Goal: Task Accomplishment & Management: Use online tool/utility

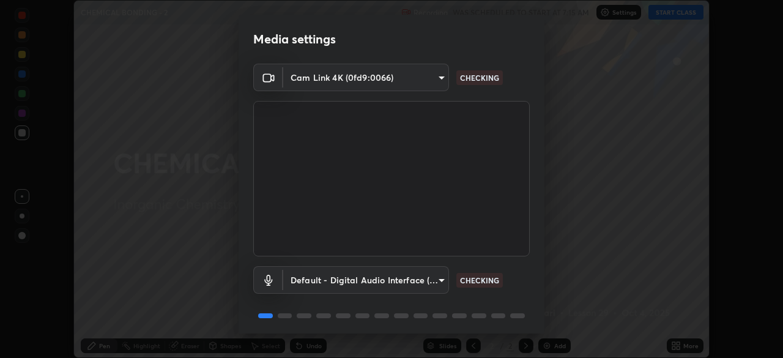
scroll to position [43, 0]
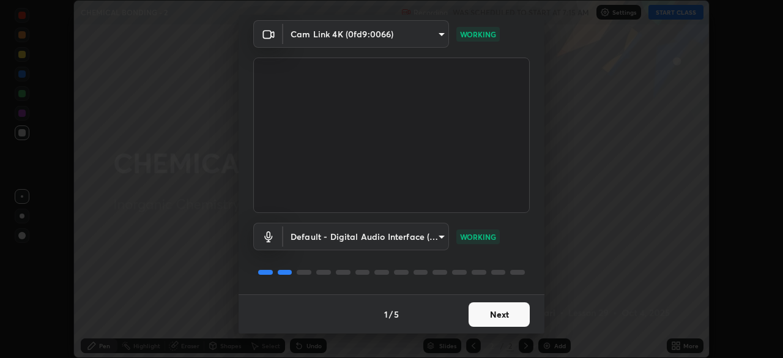
click at [515, 316] on button "Next" at bounding box center [498, 314] width 61 height 24
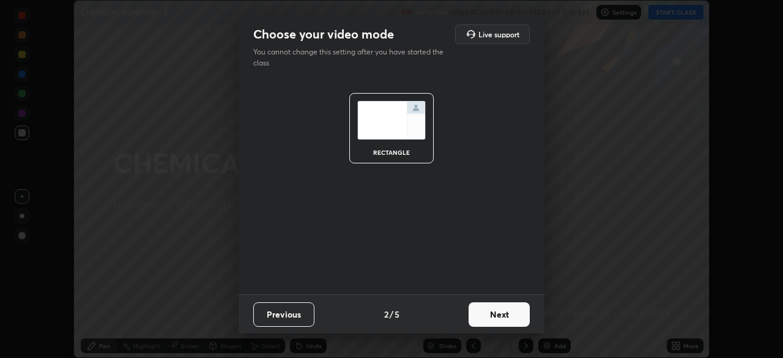
scroll to position [0, 0]
click at [519, 317] on button "Next" at bounding box center [498, 314] width 61 height 24
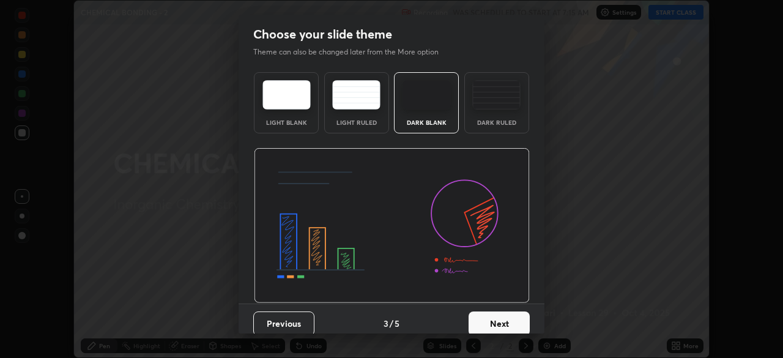
click at [511, 326] on button "Next" at bounding box center [498, 323] width 61 height 24
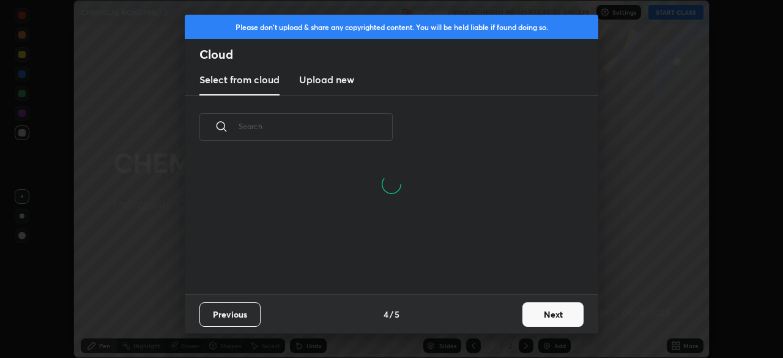
click at [536, 316] on button "Next" at bounding box center [552, 314] width 61 height 24
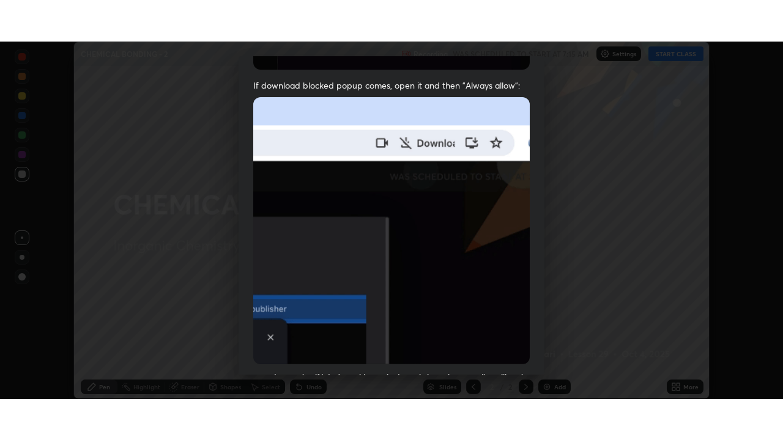
scroll to position [293, 0]
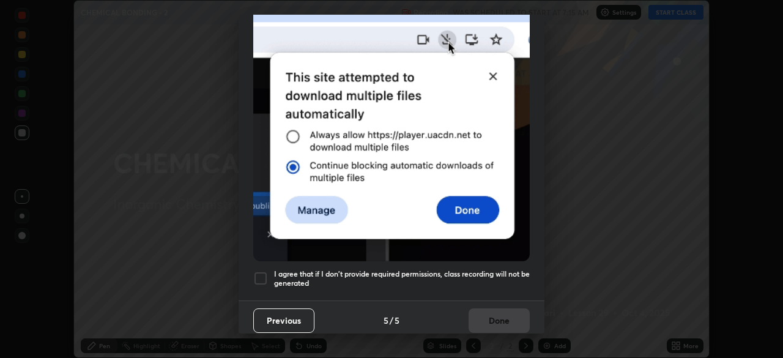
click at [258, 272] on div at bounding box center [260, 278] width 15 height 15
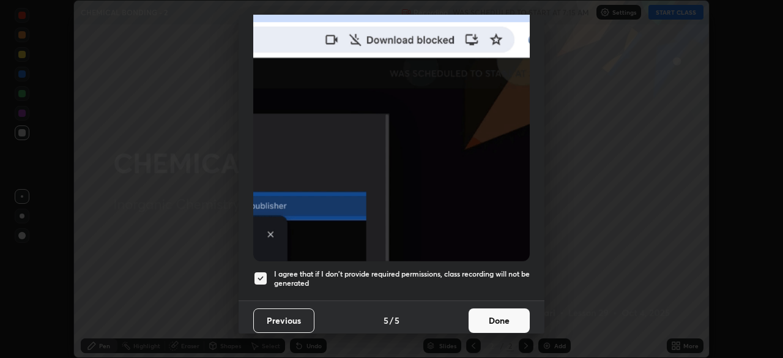
click at [488, 311] on button "Done" at bounding box center [498, 320] width 61 height 24
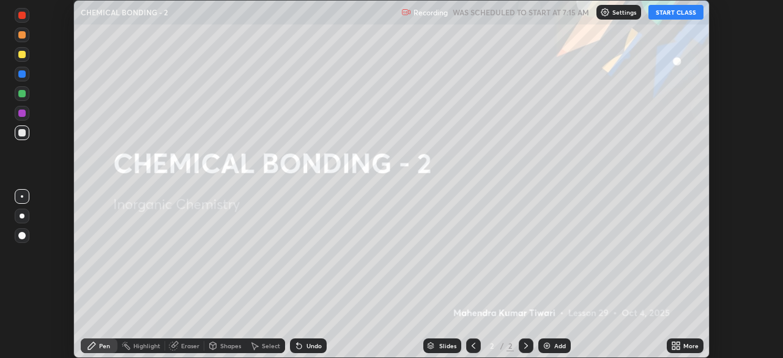
click at [678, 14] on button "START CLASS" at bounding box center [675, 12] width 55 height 15
click at [683, 348] on div "More" at bounding box center [685, 345] width 37 height 15
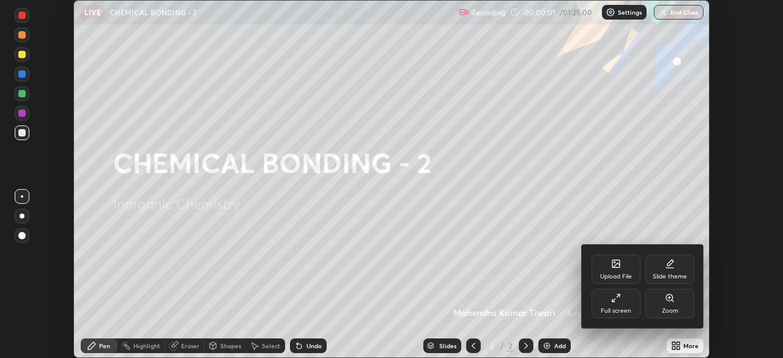
click at [618, 308] on div "Full screen" at bounding box center [616, 311] width 31 height 6
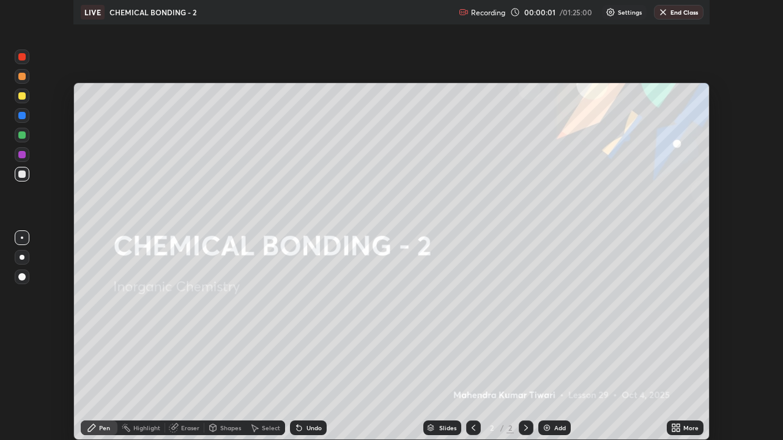
scroll to position [440, 783]
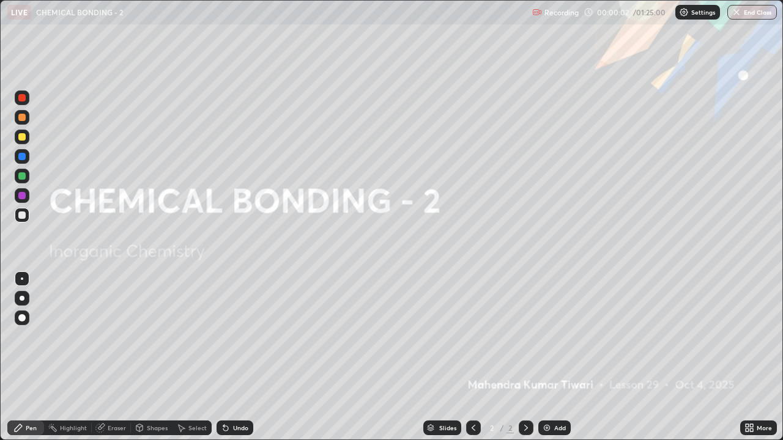
click at [560, 357] on div "Add" at bounding box center [554, 428] width 32 height 15
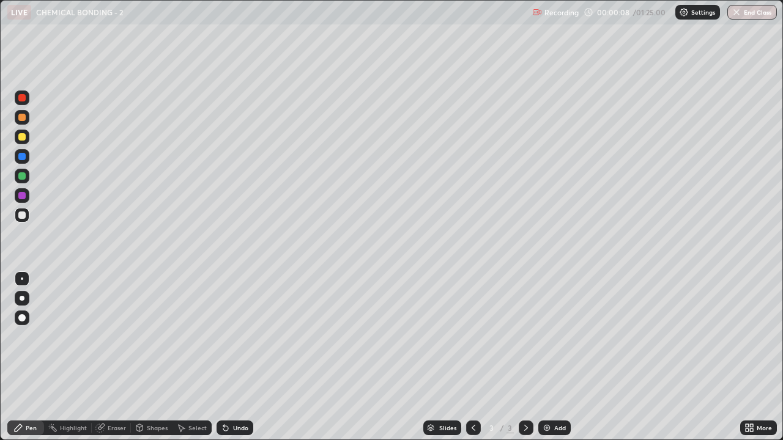
click at [21, 135] on div at bounding box center [21, 136] width 7 height 7
click at [19, 313] on div at bounding box center [22, 318] width 15 height 15
click at [157, 357] on div "Shapes" at bounding box center [157, 428] width 21 height 6
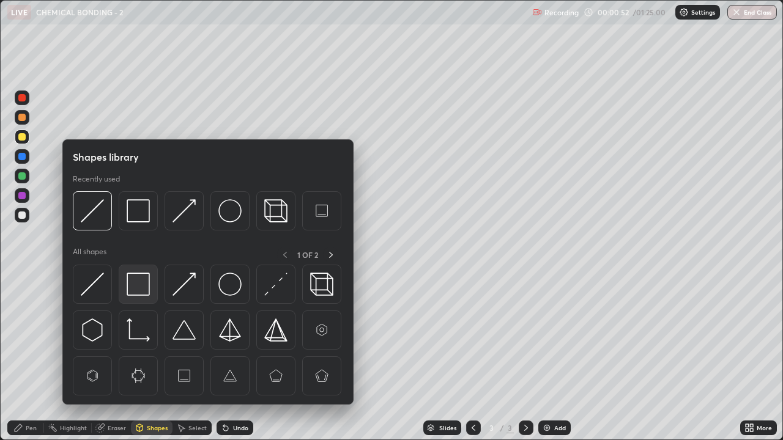
click at [140, 283] on img at bounding box center [138, 284] width 23 height 23
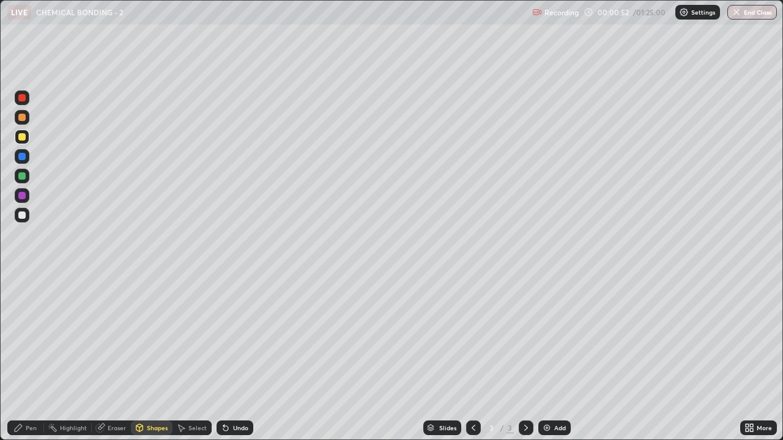
click at [17, 215] on div at bounding box center [22, 215] width 15 height 15
click at [30, 357] on div "Pen" at bounding box center [31, 428] width 11 height 6
click at [233, 357] on div "Undo" at bounding box center [240, 428] width 15 height 6
click at [155, 357] on div "Shapes" at bounding box center [157, 428] width 21 height 6
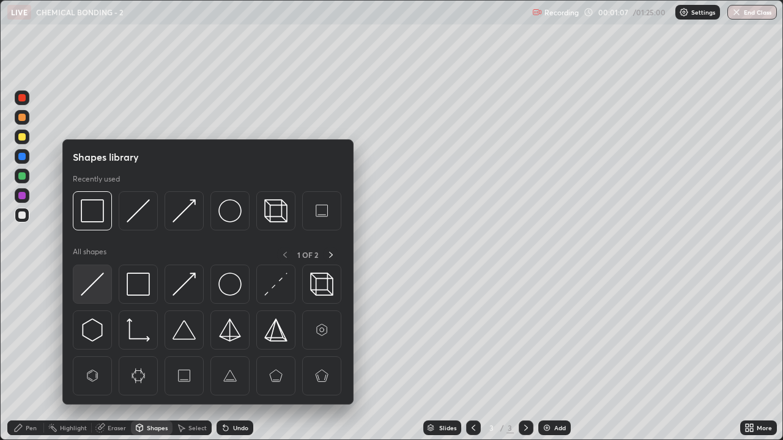
click at [101, 288] on img at bounding box center [92, 284] width 23 height 23
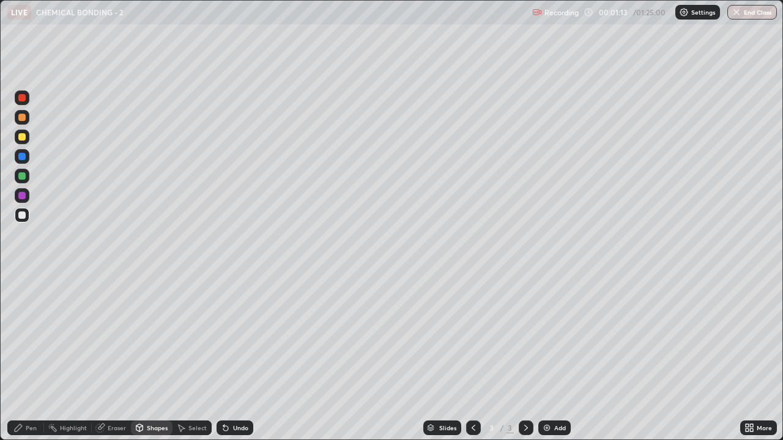
click at [13, 357] on div "Pen" at bounding box center [25, 428] width 37 height 15
click at [149, 357] on div "Shapes" at bounding box center [157, 428] width 21 height 6
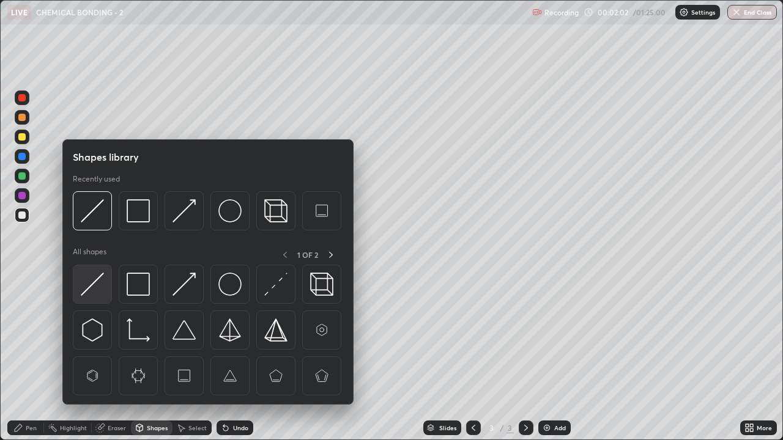
click at [94, 283] on img at bounding box center [92, 284] width 23 height 23
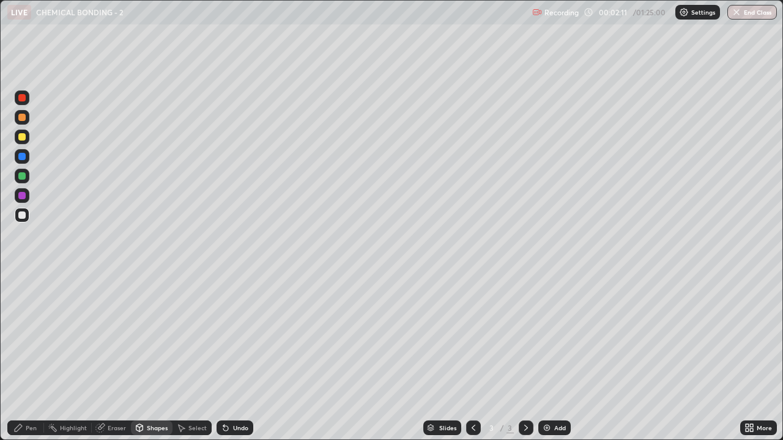
click at [19, 357] on icon at bounding box center [18, 428] width 10 height 10
click at [561, 357] on div "Add" at bounding box center [554, 428] width 32 height 15
click at [21, 138] on div at bounding box center [21, 136] width 7 height 7
click at [23, 213] on div at bounding box center [21, 215] width 7 height 7
click at [148, 357] on div "Shapes" at bounding box center [157, 428] width 21 height 6
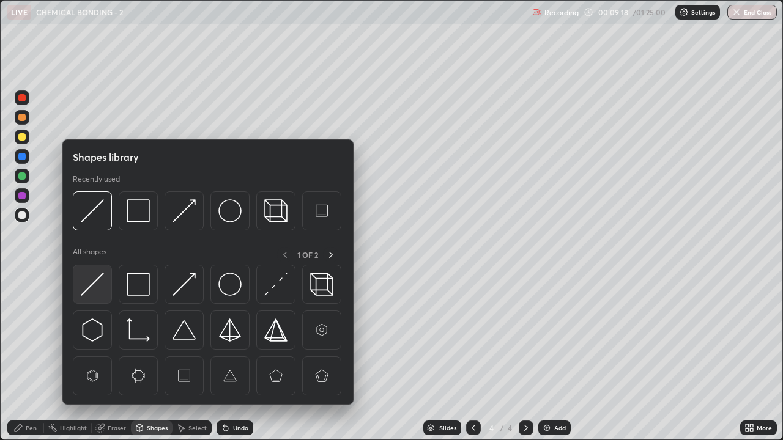
click at [110, 284] on div at bounding box center [92, 284] width 39 height 39
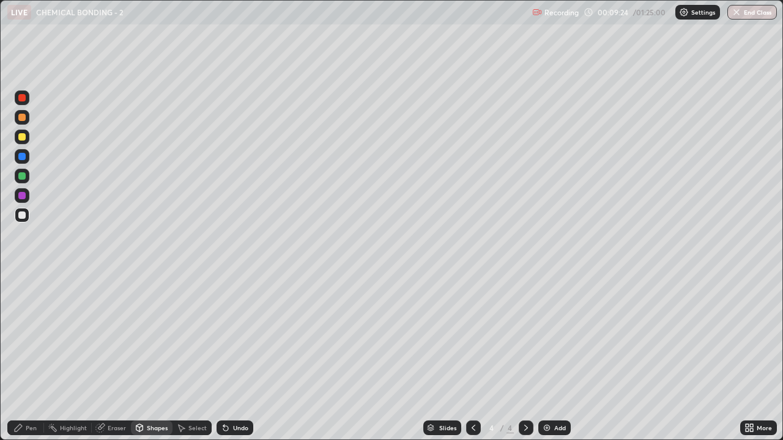
click at [21, 357] on icon at bounding box center [18, 427] width 7 height 7
click at [22, 177] on div at bounding box center [21, 175] width 7 height 7
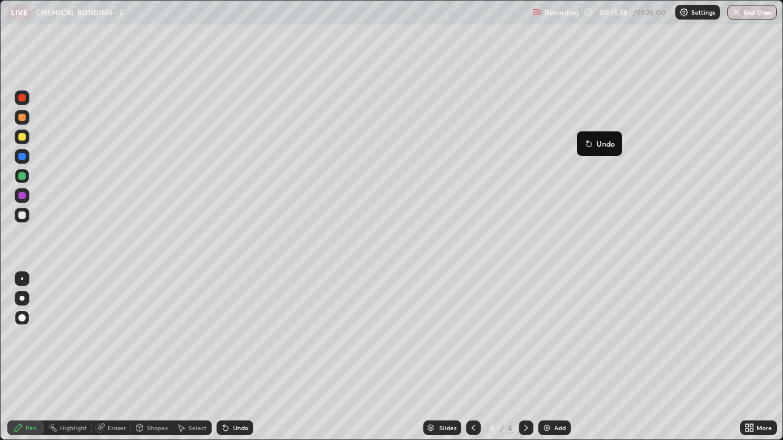
click at [587, 138] on button "Undo" at bounding box center [599, 143] width 35 height 15
click at [26, 138] on div at bounding box center [22, 137] width 15 height 15
click at [193, 357] on div "Select" at bounding box center [191, 428] width 39 height 15
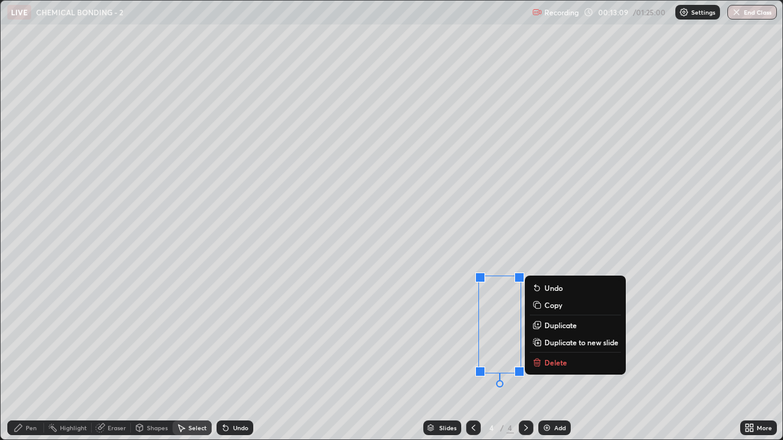
click at [587, 357] on button "Delete" at bounding box center [575, 362] width 91 height 15
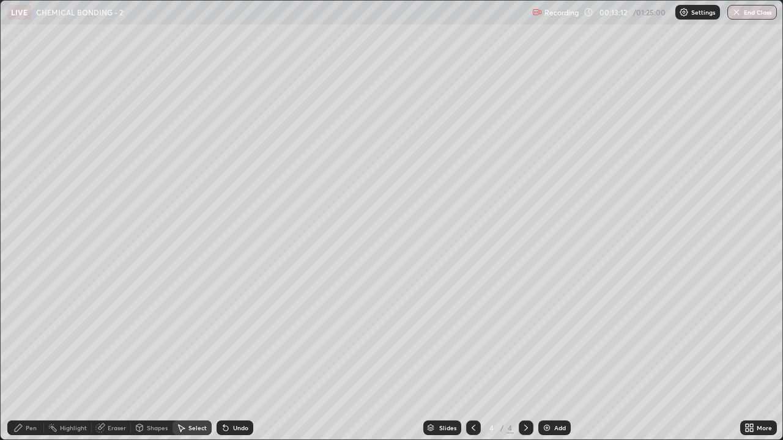
click at [26, 357] on div "Pen" at bounding box center [31, 428] width 11 height 6
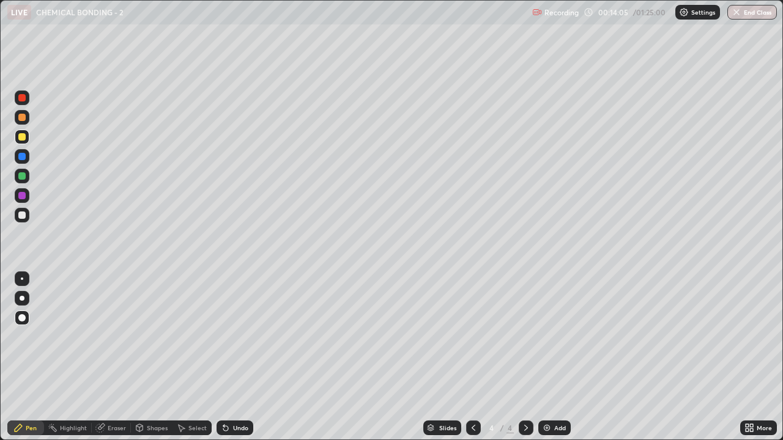
click at [16, 171] on div at bounding box center [22, 176] width 15 height 15
click at [24, 136] on div at bounding box center [21, 136] width 7 height 7
click at [193, 357] on div "Select" at bounding box center [197, 428] width 18 height 6
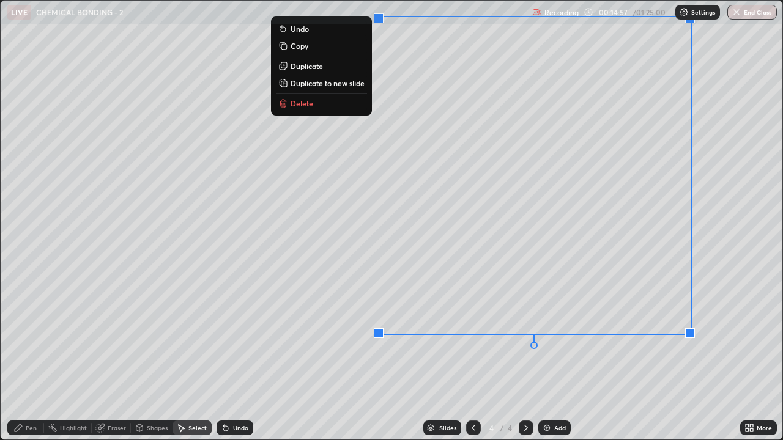
click at [552, 357] on div "0 ° Undo Copy Duplicate Duplicate to new slide Delete" at bounding box center [392, 220] width 782 height 439
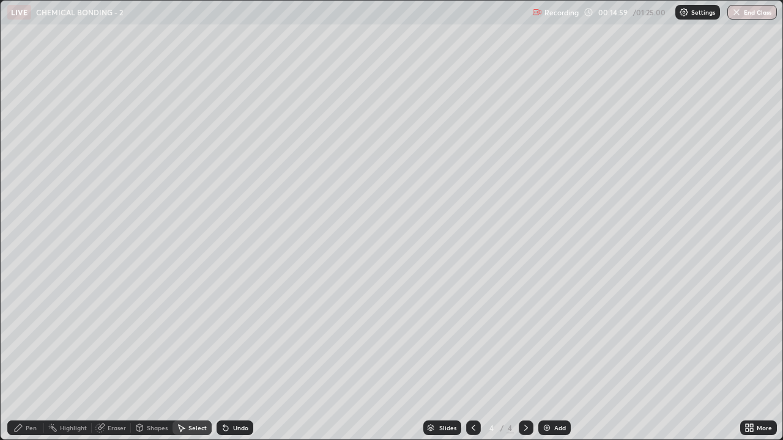
click at [116, 357] on div "Eraser" at bounding box center [117, 428] width 18 height 6
click at [14, 357] on div "Pen" at bounding box center [25, 428] width 37 height 15
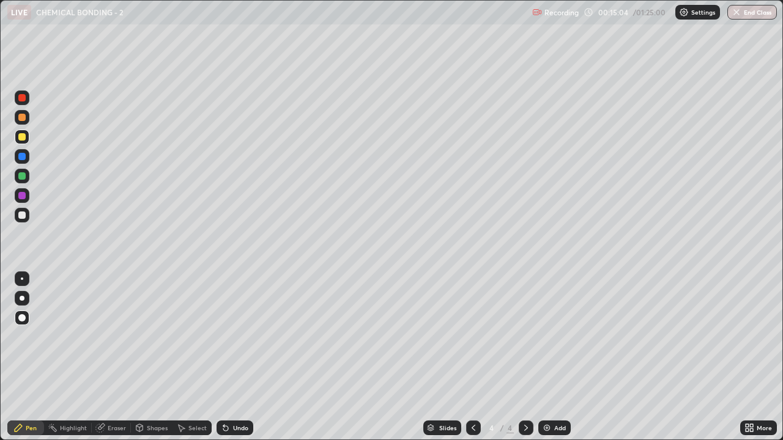
click at [25, 216] on div at bounding box center [21, 215] width 7 height 7
click at [22, 116] on div at bounding box center [21, 117] width 7 height 7
click at [555, 357] on div "Add" at bounding box center [554, 428] width 32 height 15
click at [21, 213] on div at bounding box center [21, 215] width 7 height 7
click at [31, 172] on div at bounding box center [22, 176] width 20 height 20
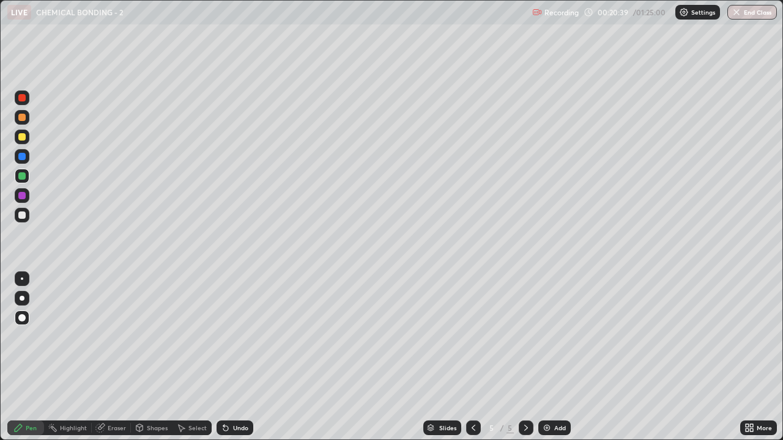
click at [18, 137] on div at bounding box center [21, 136] width 7 height 7
click at [23, 116] on div at bounding box center [21, 117] width 7 height 7
click at [191, 357] on div "Select" at bounding box center [197, 428] width 18 height 6
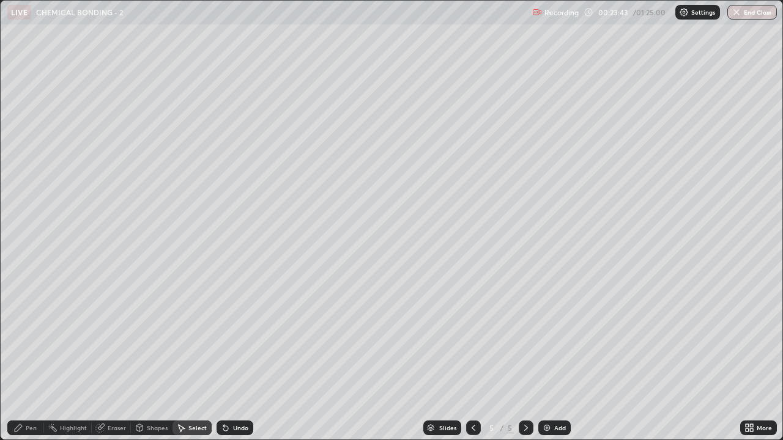
click at [194, 357] on div "Select" at bounding box center [197, 428] width 18 height 6
click at [200, 357] on div "Select" at bounding box center [197, 428] width 18 height 6
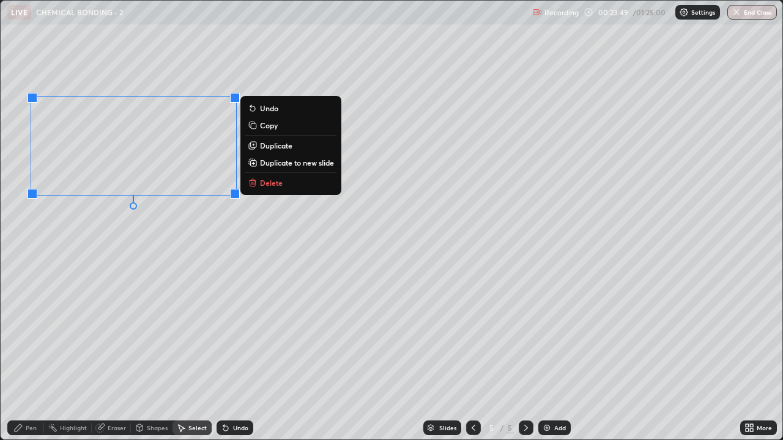
click at [266, 179] on p "Delete" at bounding box center [271, 183] width 23 height 10
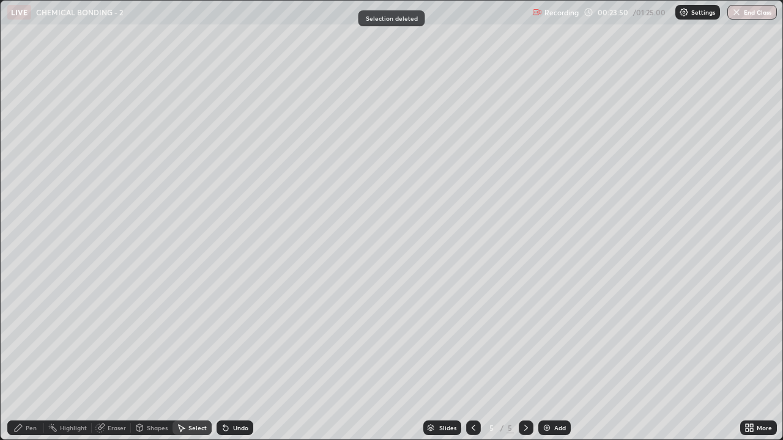
click at [21, 357] on icon at bounding box center [18, 427] width 7 height 7
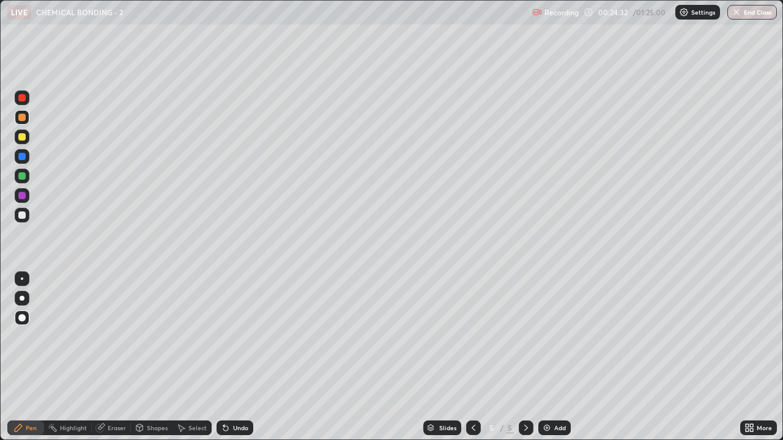
click at [20, 142] on div at bounding box center [22, 137] width 15 height 15
click at [153, 357] on div "Shapes" at bounding box center [152, 428] width 42 height 15
click at [24, 357] on div "Pen" at bounding box center [25, 428] width 37 height 15
click at [241, 357] on div "Undo" at bounding box center [240, 428] width 15 height 6
click at [21, 176] on div at bounding box center [21, 175] width 7 height 7
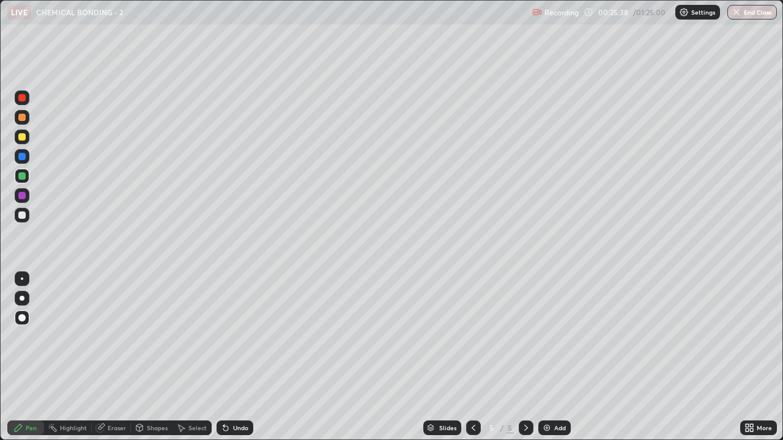
click at [146, 357] on div "Shapes" at bounding box center [152, 428] width 42 height 15
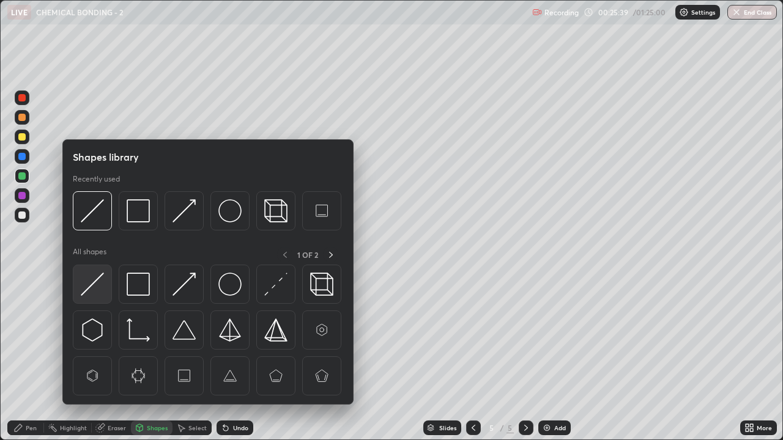
click at [100, 288] on img at bounding box center [92, 284] width 23 height 23
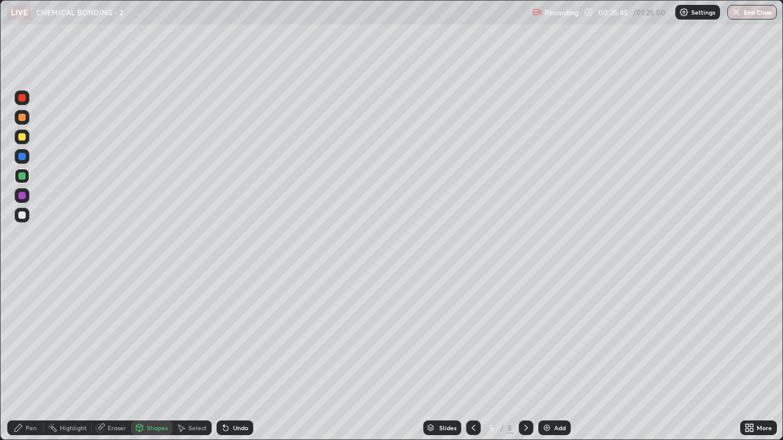
click at [28, 357] on div "Pen" at bounding box center [31, 428] width 11 height 6
click at [22, 120] on div at bounding box center [21, 117] width 7 height 7
click at [24, 357] on div "Pen" at bounding box center [25, 428] width 37 height 15
click at [21, 214] on div at bounding box center [21, 215] width 7 height 7
click at [17, 174] on div at bounding box center [22, 176] width 15 height 15
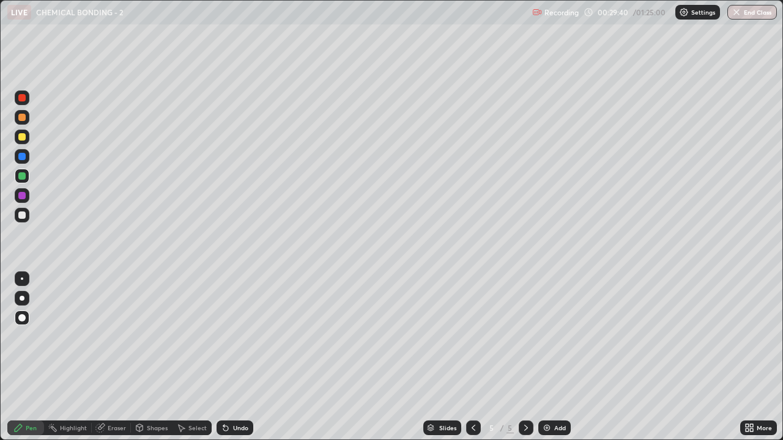
click at [22, 172] on div at bounding box center [22, 176] width 15 height 15
click at [22, 136] on div at bounding box center [21, 136] width 7 height 7
click at [21, 196] on div at bounding box center [21, 195] width 7 height 7
click at [20, 216] on div at bounding box center [21, 215] width 7 height 7
click at [19, 172] on div at bounding box center [22, 176] width 15 height 15
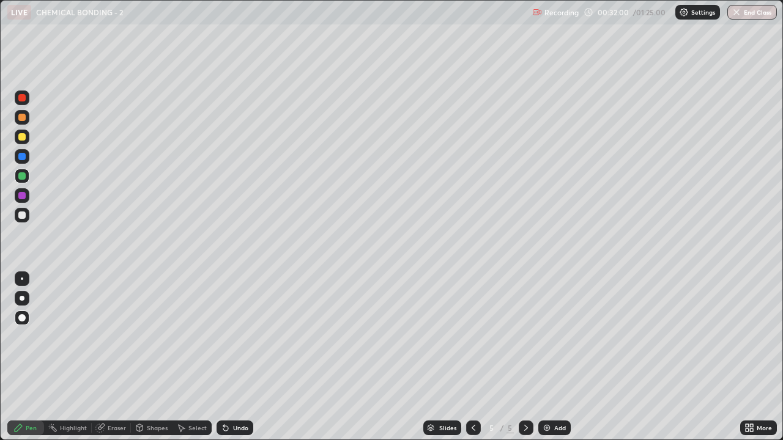
click at [22, 192] on div at bounding box center [21, 195] width 7 height 7
click at [22, 135] on div at bounding box center [21, 136] width 7 height 7
click at [17, 216] on div at bounding box center [22, 215] width 15 height 15
click at [554, 357] on div "Add" at bounding box center [560, 428] width 12 height 6
click at [22, 119] on div at bounding box center [21, 117] width 7 height 7
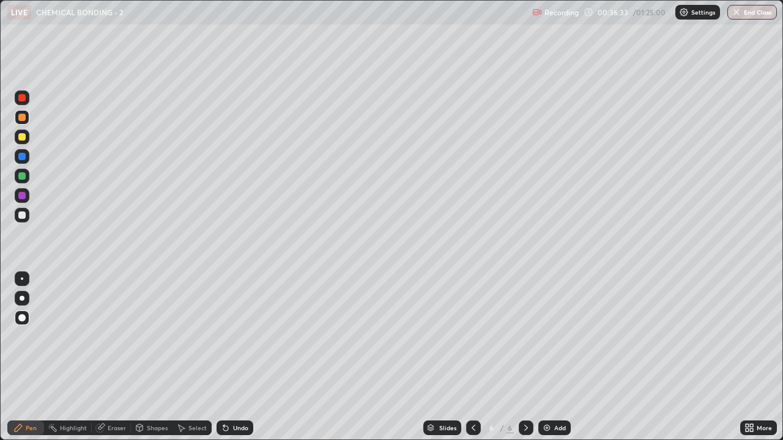
click at [472, 357] on icon at bounding box center [473, 428] width 10 height 10
click at [528, 357] on icon at bounding box center [526, 428] width 10 height 10
click at [478, 357] on div at bounding box center [473, 428] width 15 height 15
click at [189, 357] on div "Select" at bounding box center [197, 428] width 18 height 6
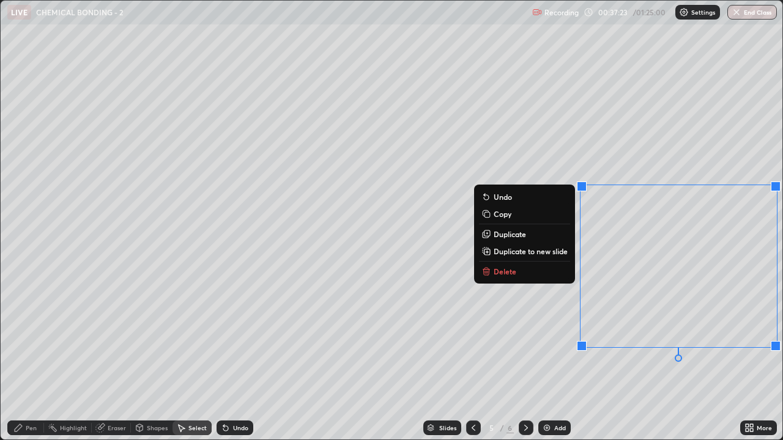
click at [514, 212] on button "Copy" at bounding box center [524, 214] width 91 height 15
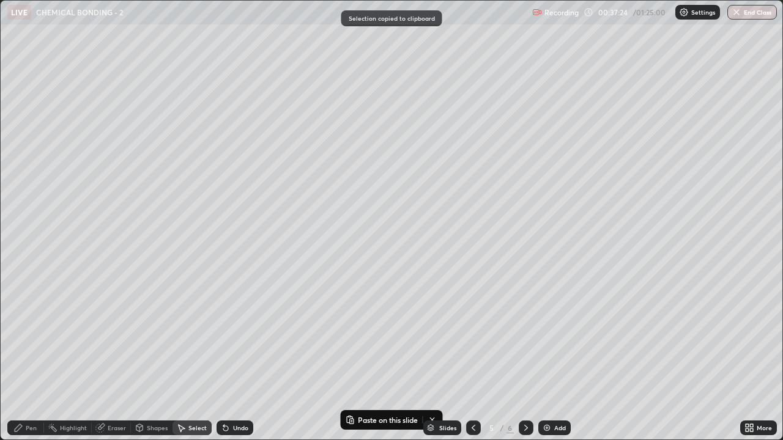
click at [525, 357] on icon at bounding box center [526, 428] width 10 height 10
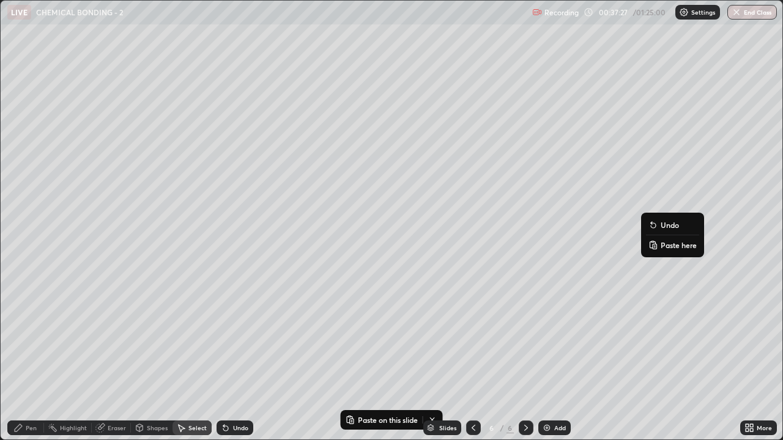
click at [660, 248] on button "Paste here" at bounding box center [672, 245] width 53 height 15
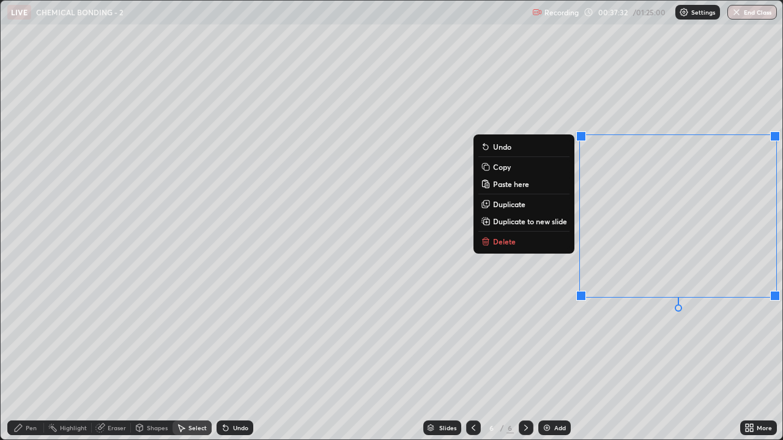
click at [590, 357] on div "0 ° Undo Copy Paste here Duplicate Duplicate to new slide Delete" at bounding box center [392, 220] width 782 height 439
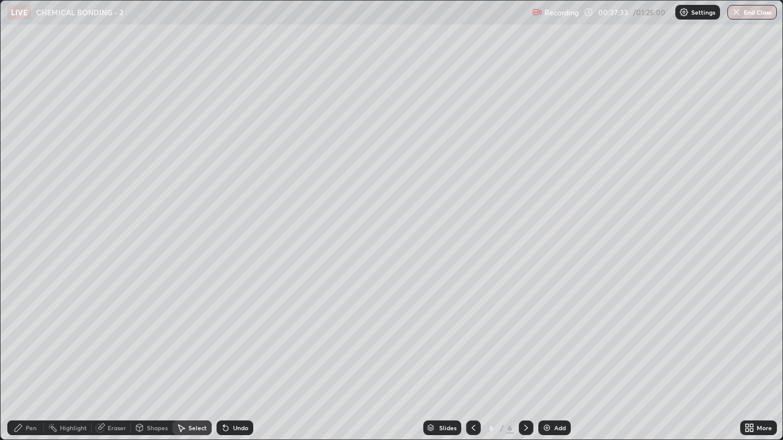
click at [111, 357] on div "Eraser" at bounding box center [117, 428] width 18 height 6
click at [25, 357] on div "Pen" at bounding box center [25, 428] width 37 height 15
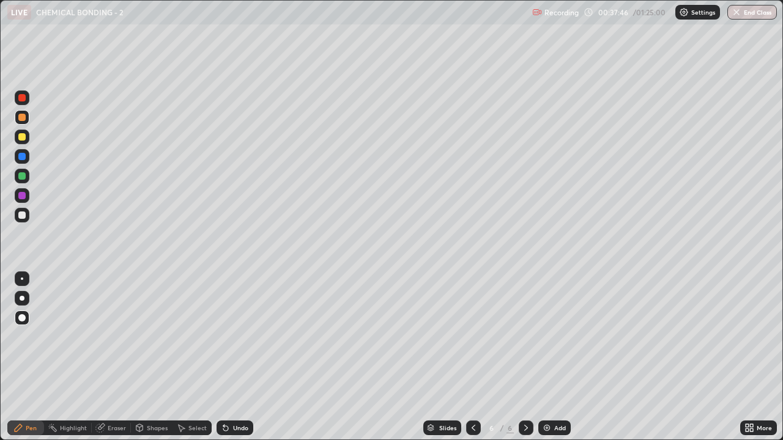
click at [22, 215] on div at bounding box center [21, 215] width 7 height 7
click at [18, 173] on div at bounding box center [22, 176] width 15 height 15
click at [23, 193] on div at bounding box center [21, 195] width 7 height 7
click at [27, 173] on div at bounding box center [22, 176] width 15 height 15
click at [235, 357] on div "Undo" at bounding box center [240, 428] width 15 height 6
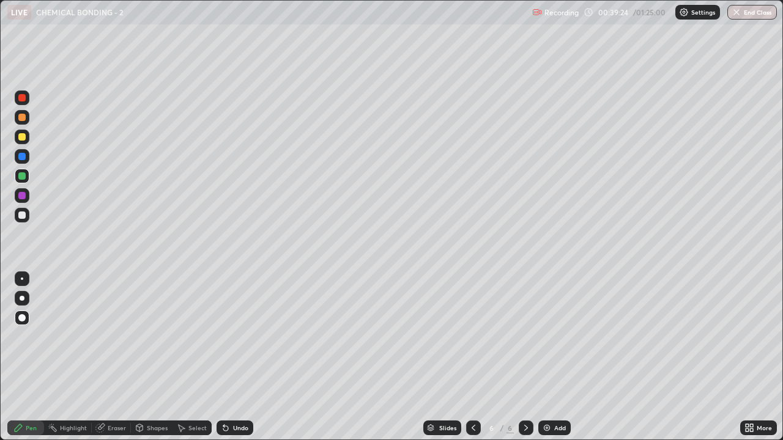
click at [247, 357] on div "Undo" at bounding box center [234, 428] width 37 height 15
click at [246, 357] on div "Undo" at bounding box center [234, 428] width 37 height 15
click at [23, 215] on div at bounding box center [21, 215] width 7 height 7
click at [24, 178] on div at bounding box center [21, 175] width 7 height 7
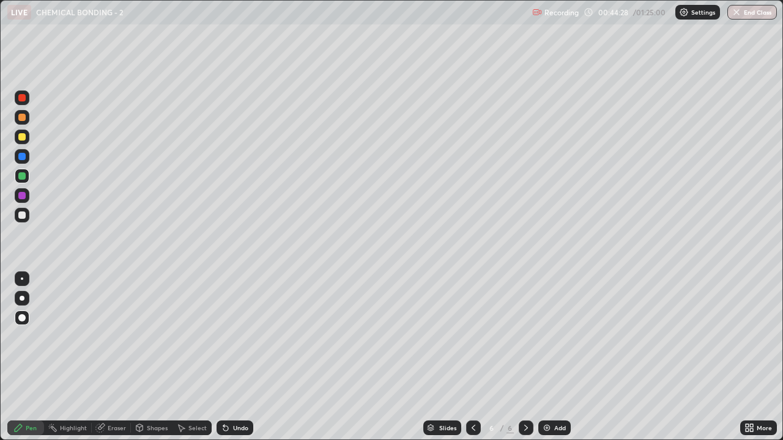
click at [549, 357] on img at bounding box center [547, 428] width 10 height 10
click at [20, 140] on div at bounding box center [21, 136] width 7 height 7
click at [24, 194] on div at bounding box center [21, 195] width 7 height 7
click at [191, 357] on div "Select" at bounding box center [197, 428] width 18 height 6
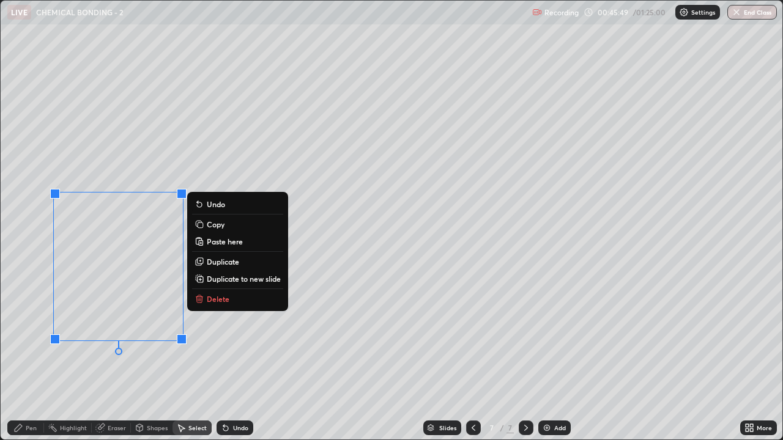
click at [215, 297] on p "Delete" at bounding box center [218, 299] width 23 height 10
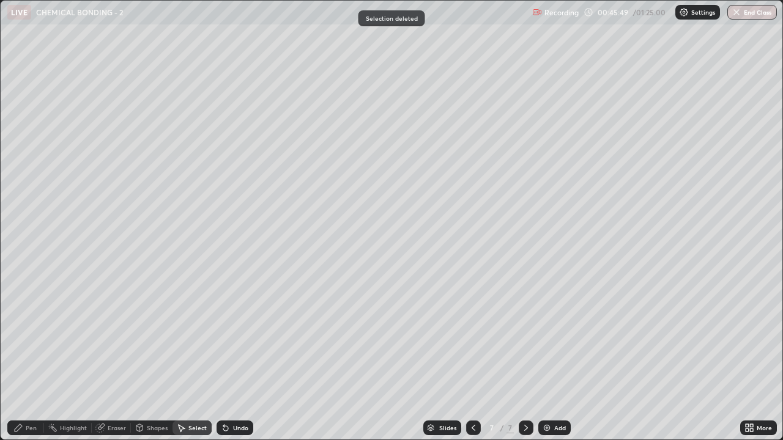
click at [30, 357] on div "Pen" at bounding box center [31, 428] width 11 height 6
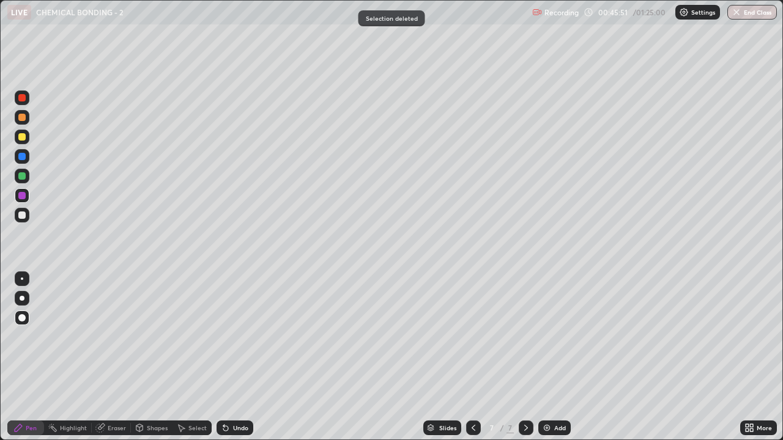
click at [20, 213] on div at bounding box center [21, 215] width 7 height 7
click at [24, 116] on div at bounding box center [21, 117] width 7 height 7
click at [230, 357] on div "Undo" at bounding box center [234, 428] width 37 height 15
click at [19, 213] on div at bounding box center [21, 215] width 7 height 7
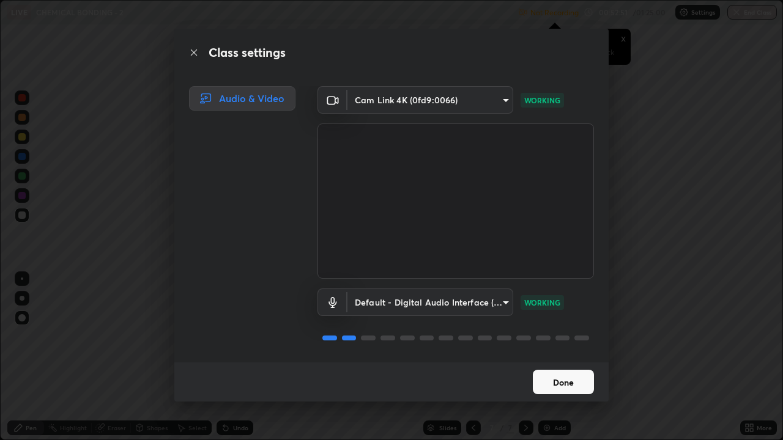
click at [550, 357] on button "Done" at bounding box center [563, 382] width 61 height 24
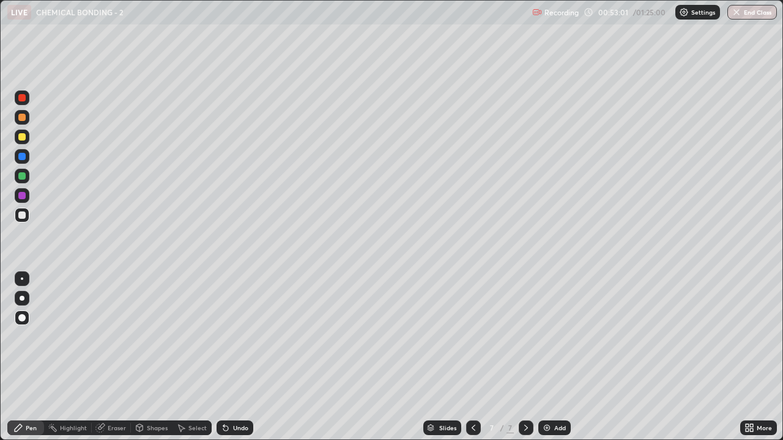
click at [552, 357] on div "Add" at bounding box center [554, 428] width 32 height 15
click at [24, 134] on div at bounding box center [21, 136] width 7 height 7
click at [21, 218] on div at bounding box center [21, 215] width 7 height 7
click at [147, 357] on div "Shapes" at bounding box center [152, 428] width 42 height 15
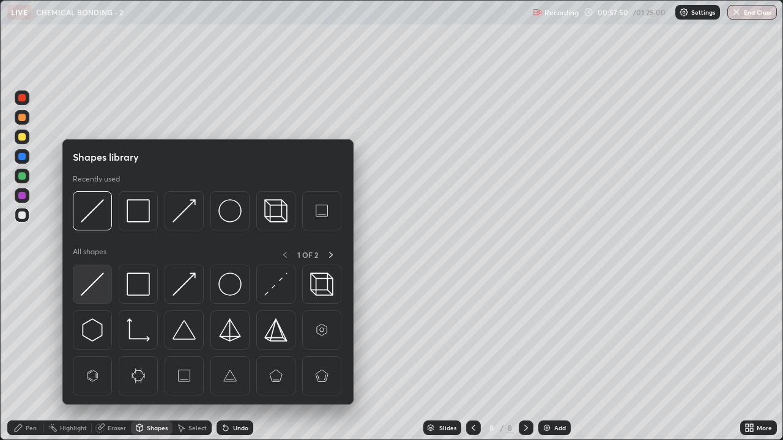
click at [95, 285] on img at bounding box center [92, 284] width 23 height 23
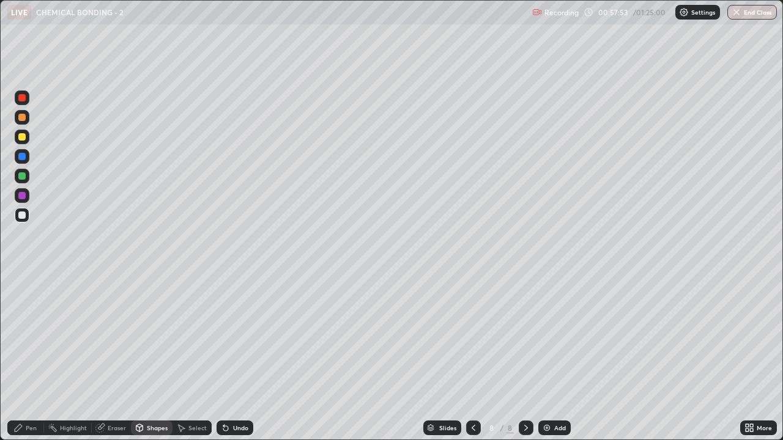
click at [28, 357] on div "Pen" at bounding box center [25, 428] width 37 height 15
click at [195, 357] on div "Select" at bounding box center [197, 428] width 18 height 6
click at [193, 357] on div "Select" at bounding box center [197, 428] width 18 height 6
click at [238, 357] on div "Undo" at bounding box center [240, 428] width 15 height 6
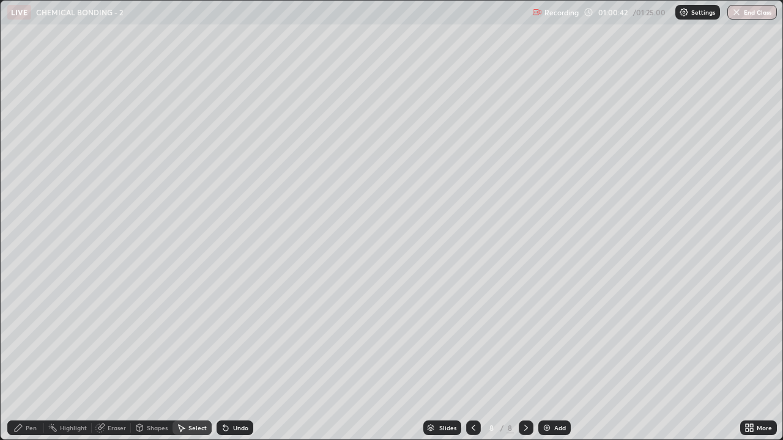
click at [241, 357] on div "Undo" at bounding box center [240, 428] width 15 height 6
click at [243, 357] on div "Undo" at bounding box center [240, 428] width 15 height 6
click at [24, 357] on div "Pen" at bounding box center [25, 428] width 37 height 15
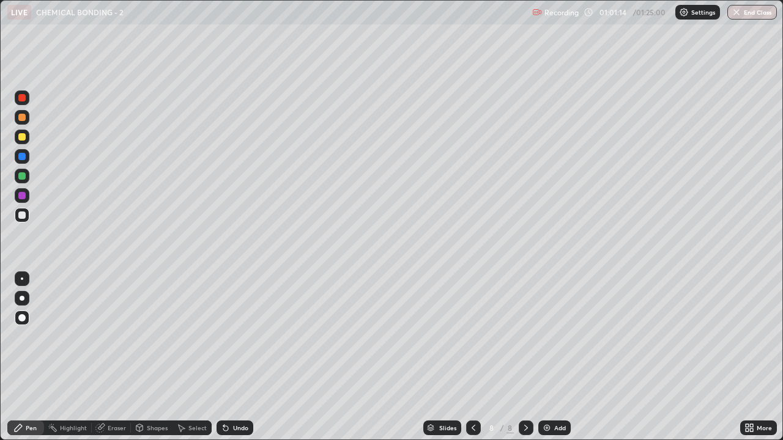
click at [20, 174] on div at bounding box center [21, 175] width 7 height 7
click at [559, 357] on div "Add" at bounding box center [560, 428] width 12 height 6
click at [24, 139] on div at bounding box center [21, 136] width 7 height 7
click at [553, 357] on div "Add" at bounding box center [554, 428] width 32 height 15
click at [23, 213] on div at bounding box center [21, 215] width 7 height 7
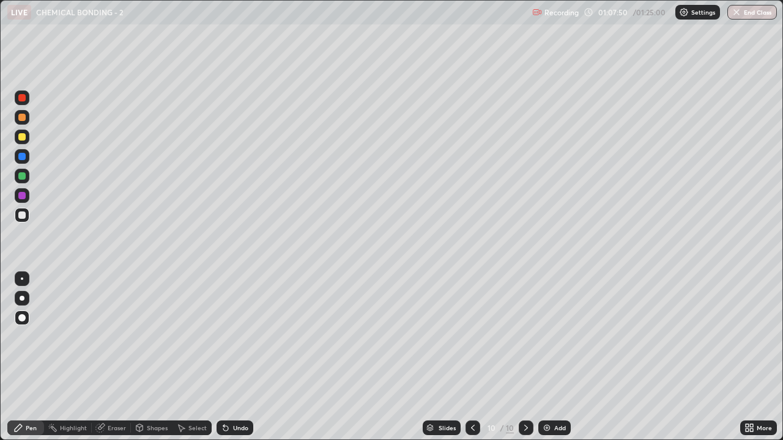
click at [18, 196] on div at bounding box center [21, 195] width 7 height 7
click at [551, 357] on div "Add" at bounding box center [554, 428] width 32 height 15
click at [747, 18] on button "End Class" at bounding box center [752, 12] width 50 height 15
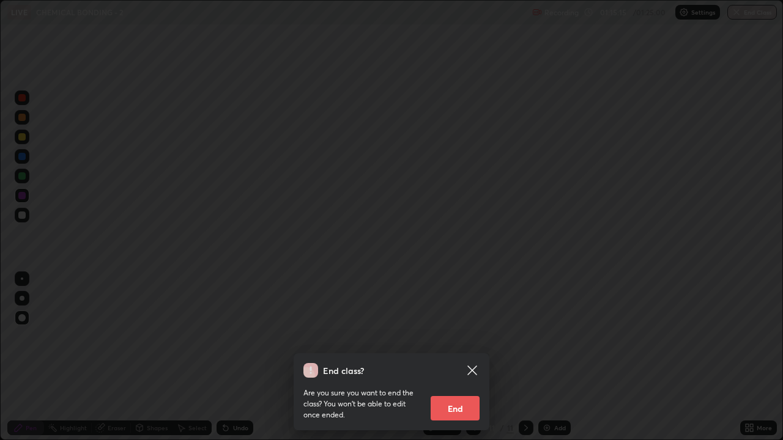
click at [466, 357] on button "End" at bounding box center [455, 408] width 49 height 24
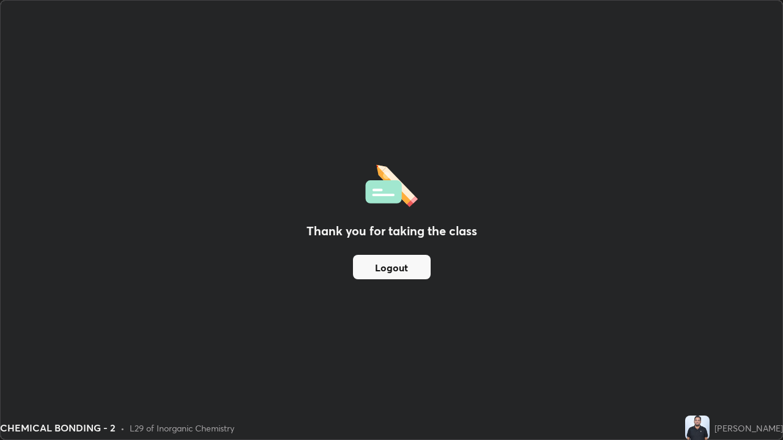
click at [396, 269] on button "Logout" at bounding box center [392, 267] width 78 height 24
